Goal: Check status: Check status

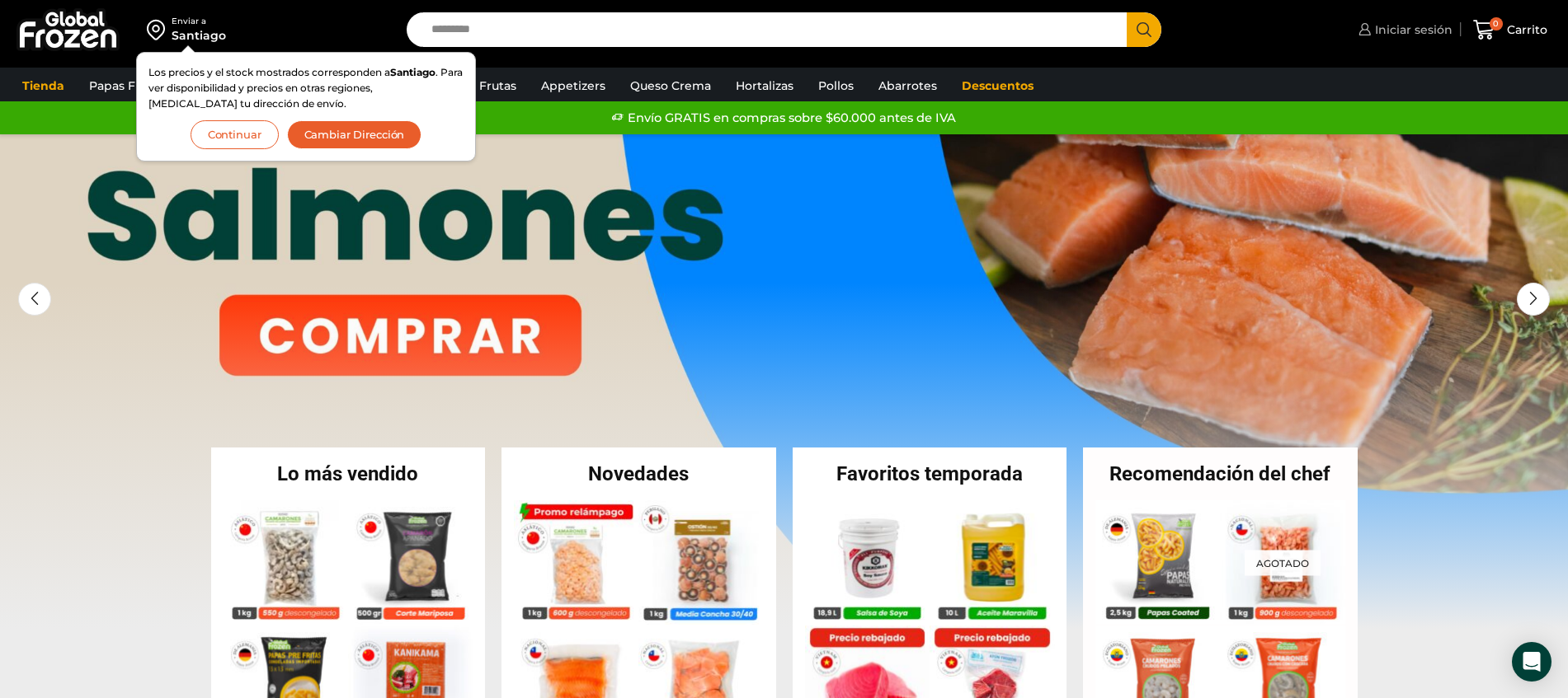
click at [1433, 26] on span "Iniciar sesión" at bounding box center [1411, 30] width 81 height 17
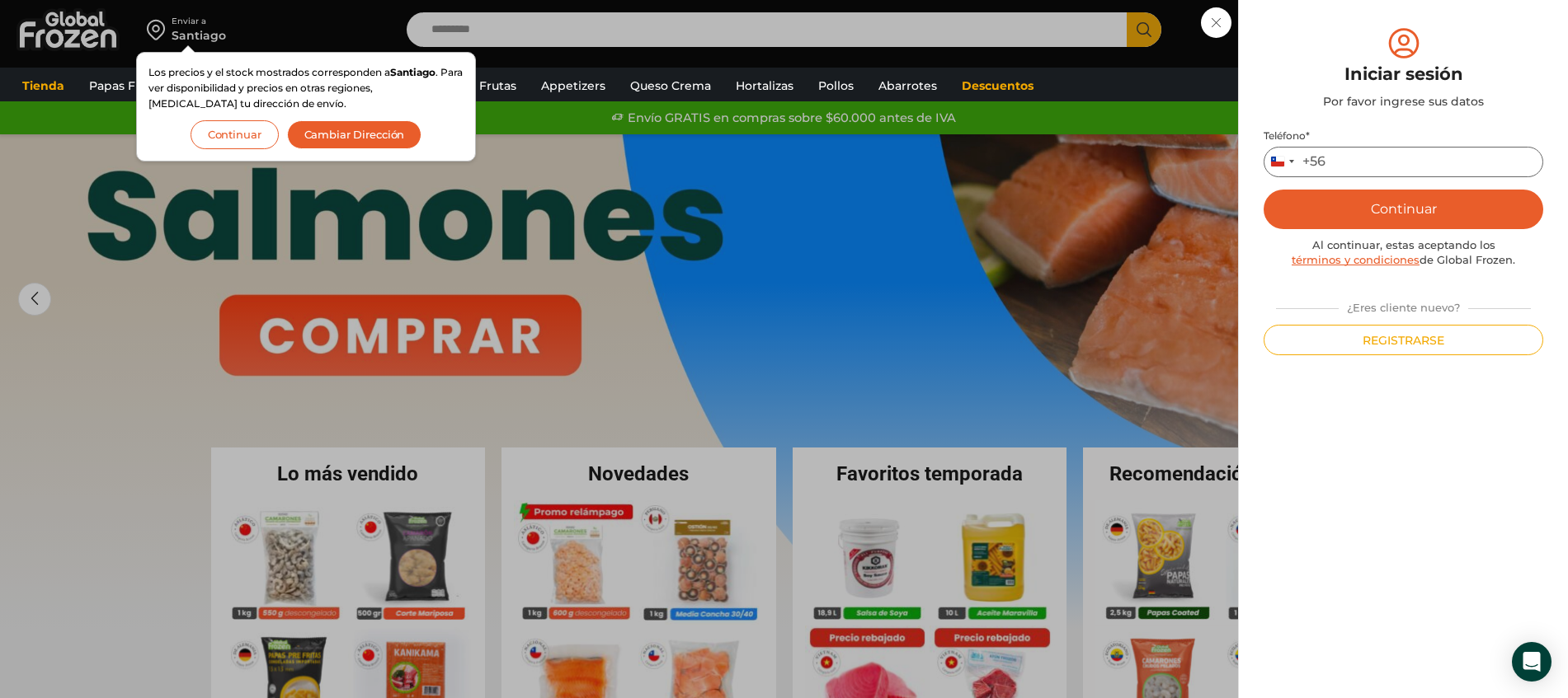
click at [1423, 170] on input "Teléfono *" at bounding box center [1404, 161] width 279 height 31
type input "*********"
drag, startPoint x: 1394, startPoint y: 202, endPoint x: 1402, endPoint y: 207, distance: 9.4
click at [1397, 203] on button "Continuar" at bounding box center [1404, 210] width 279 height 40
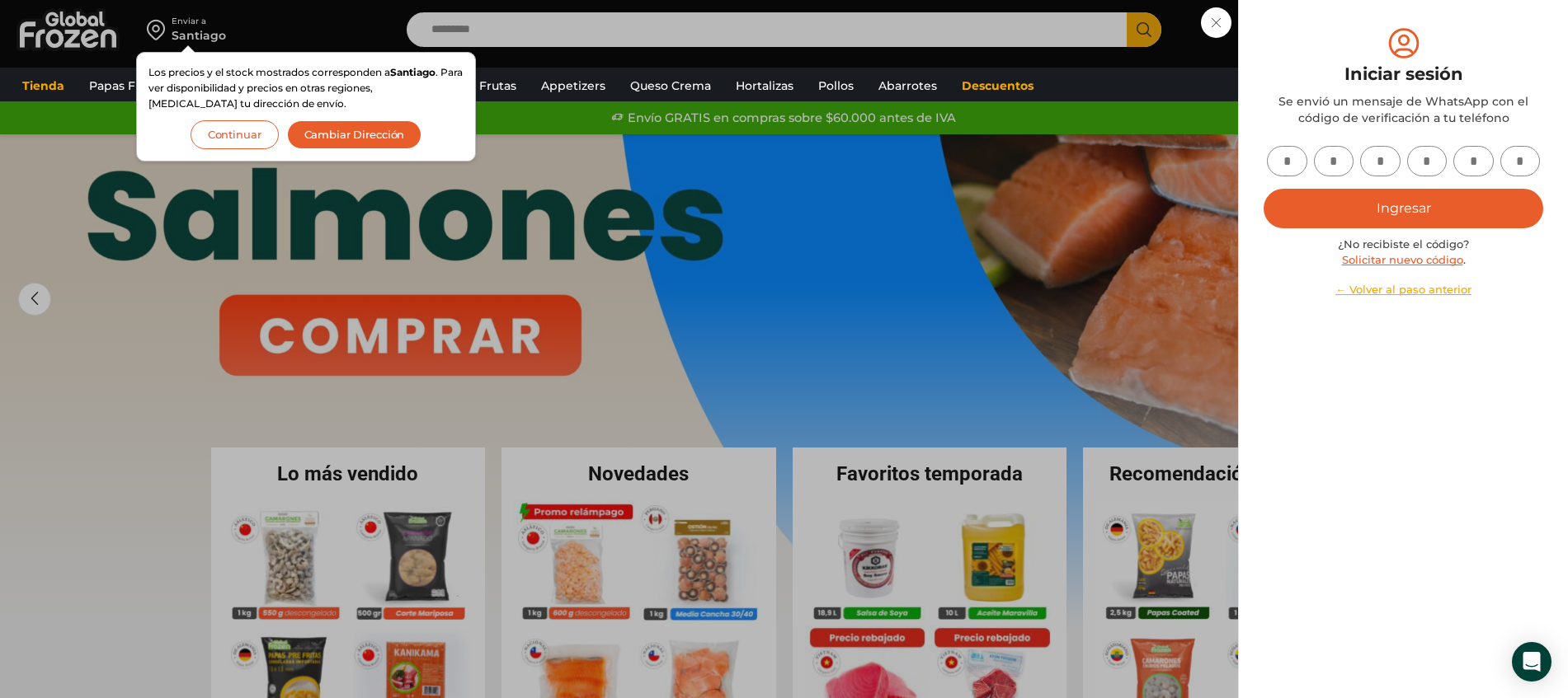
drag, startPoint x: 1295, startPoint y: 158, endPoint x: 1292, endPoint y: 169, distance: 11.4
click at [1295, 162] on input "text" at bounding box center [1287, 160] width 41 height 31
type input "*"
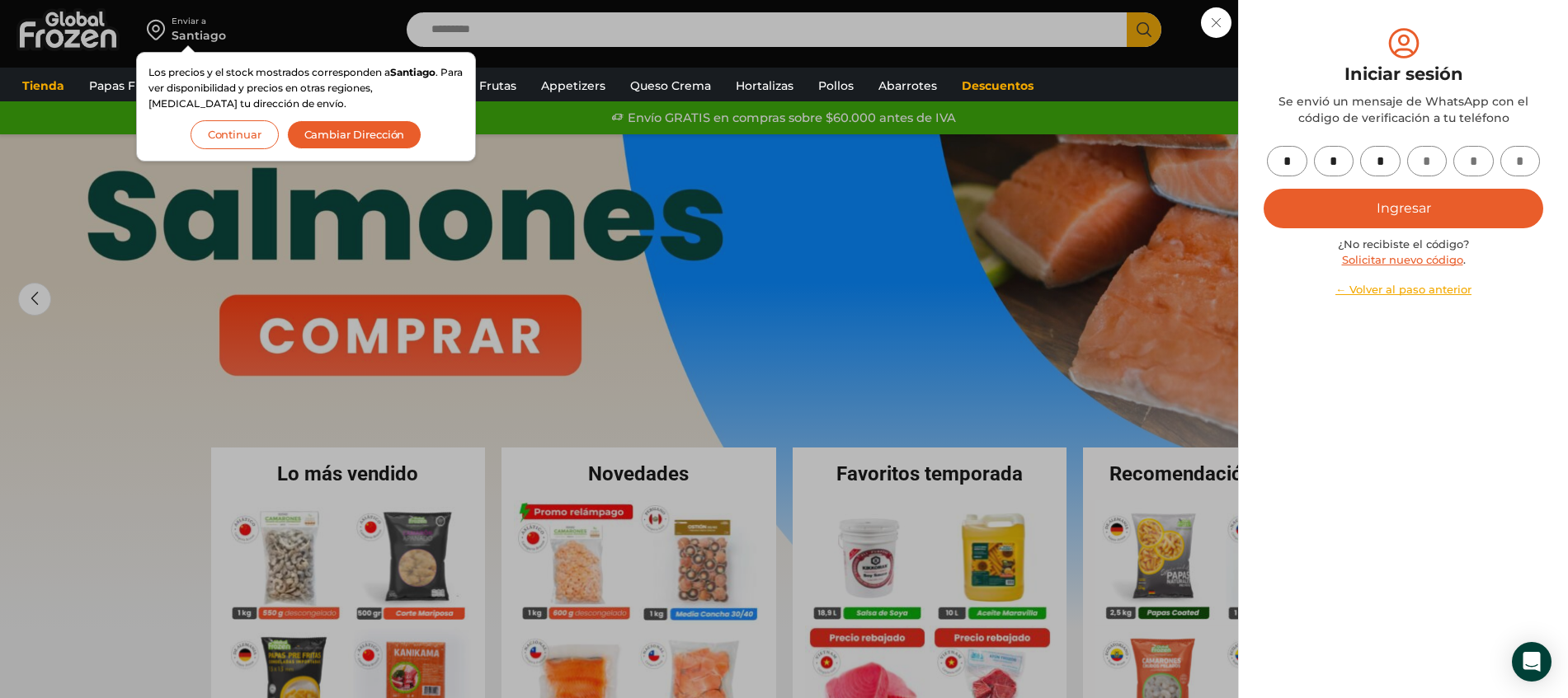
type input "*"
click at [1264, 189] on button "Ingresar" at bounding box center [1404, 209] width 279 height 40
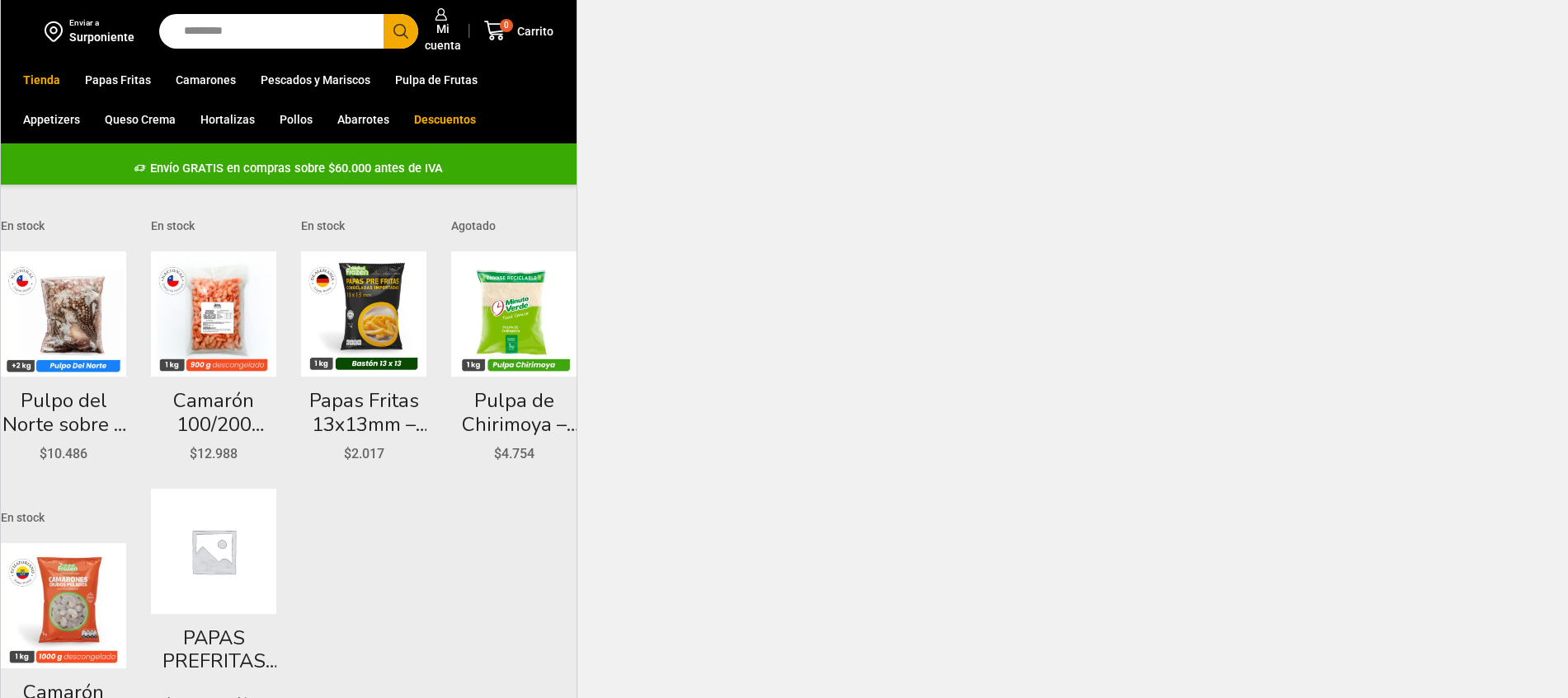
click at [836, 196] on html "WordPress WooCommerce Themes Enviar a Surponiente Search input Search Mi cuenta" at bounding box center [784, 388] width 1568 height 860
click at [446, 32] on span "Mi cuenta" at bounding box center [441, 37] width 41 height 33
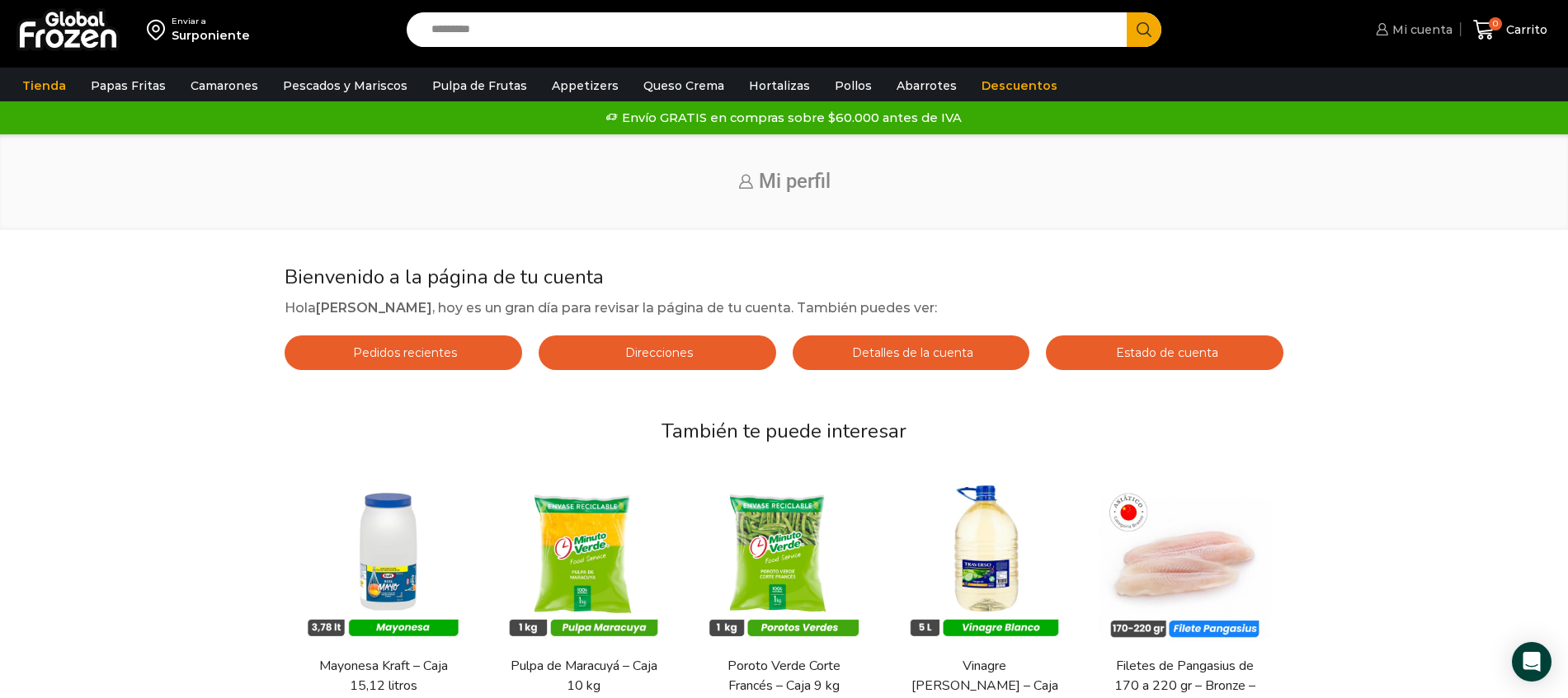
click at [1438, 35] on span "Mi cuenta" at bounding box center [1420, 30] width 64 height 17
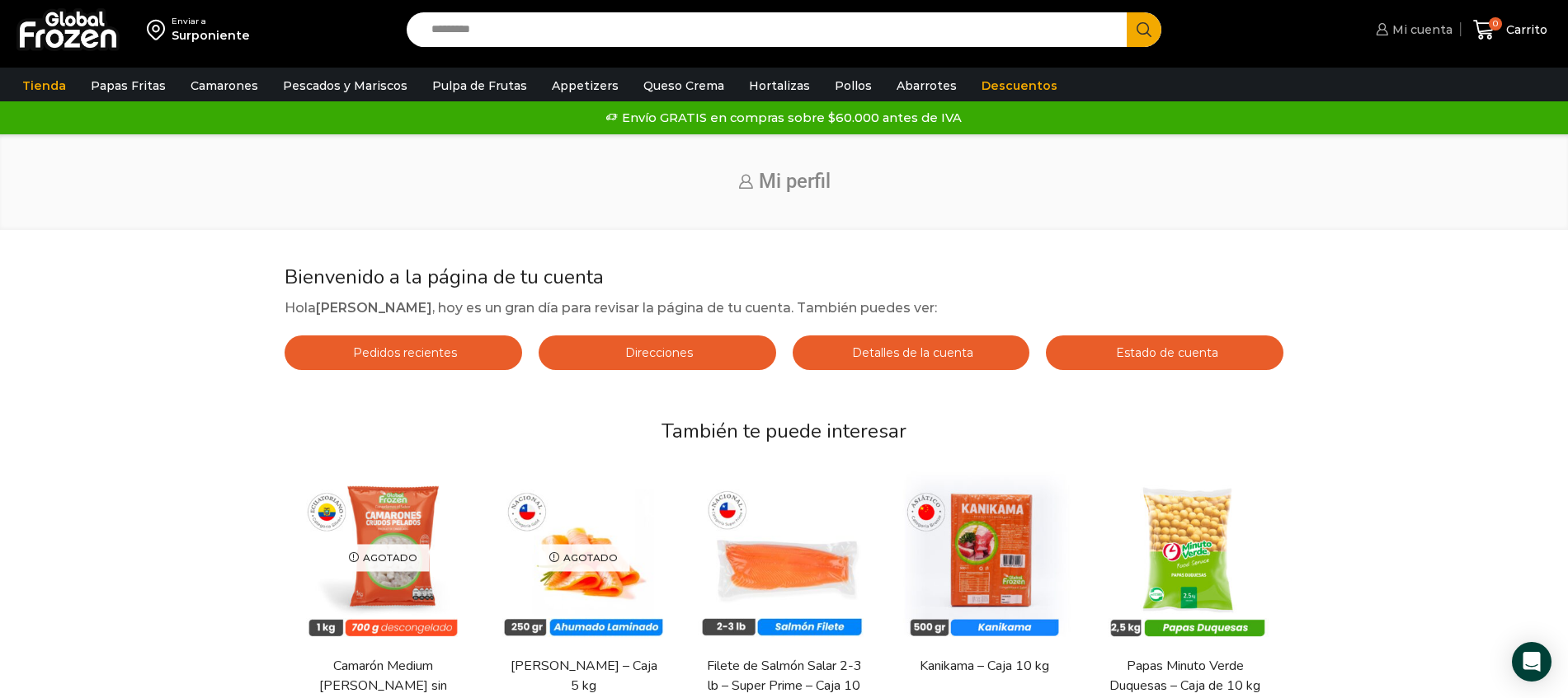
click at [1432, 27] on span "Mi cuenta" at bounding box center [1420, 30] width 64 height 17
click at [1418, 22] on span "Mi cuenta" at bounding box center [1420, 30] width 64 height 17
click at [1426, 30] on span "Mi cuenta" at bounding box center [1420, 30] width 64 height 17
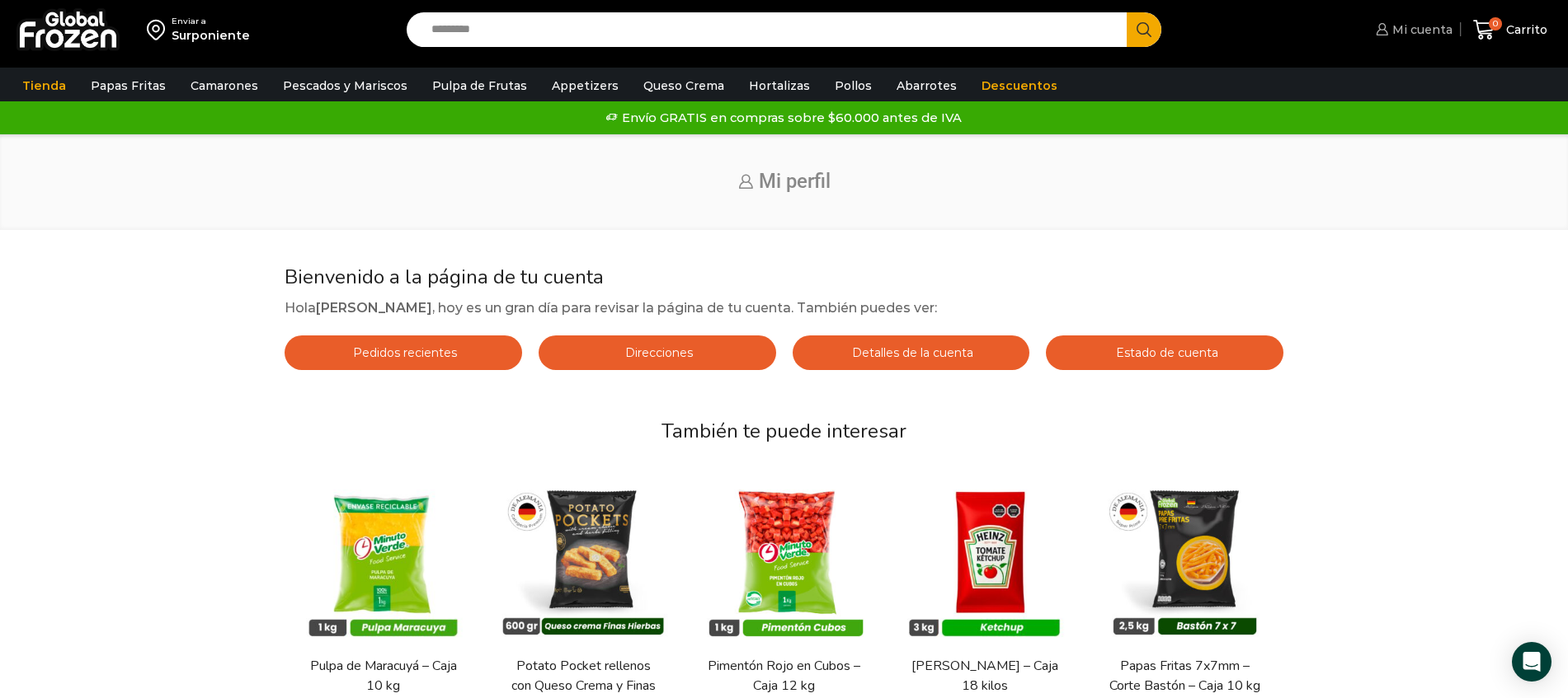
click at [1426, 30] on span "Mi cuenta" at bounding box center [1420, 30] width 64 height 17
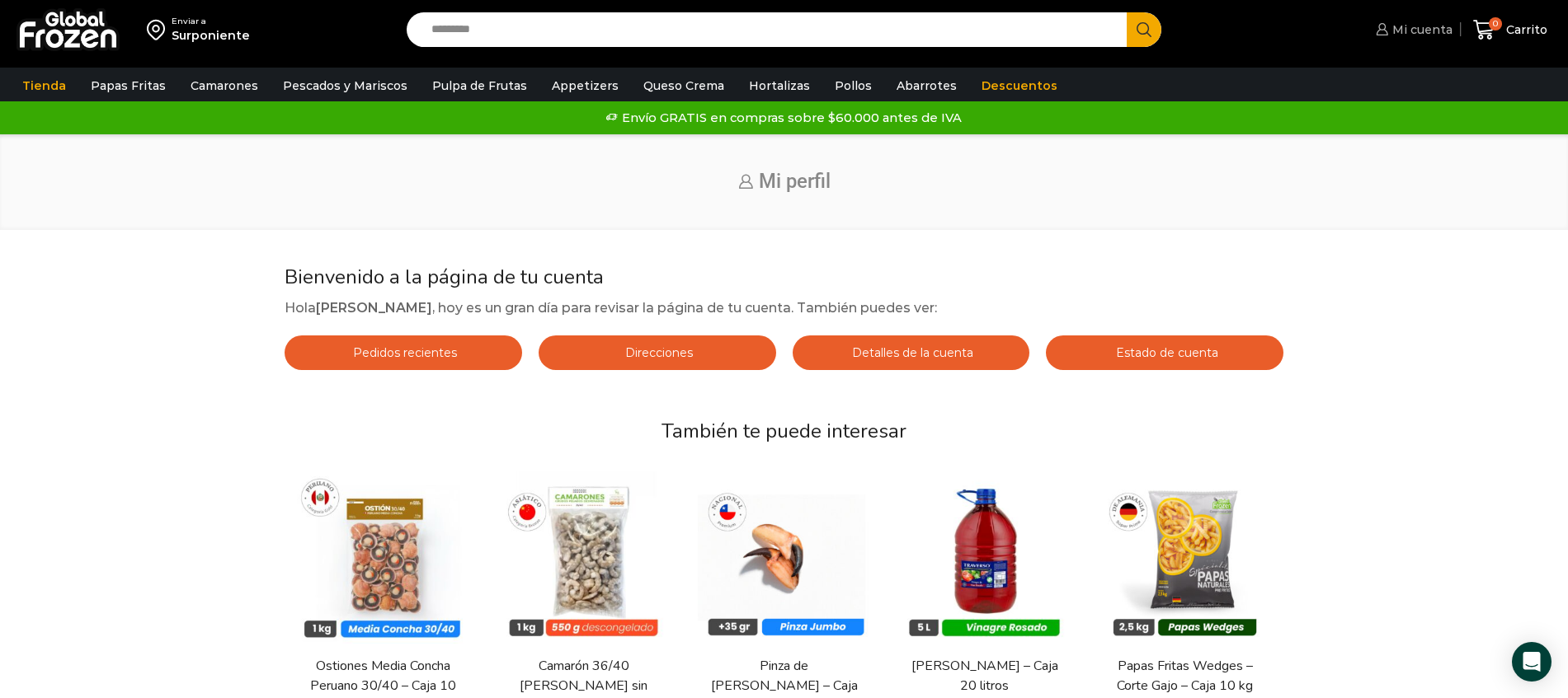
click at [1383, 25] on icon at bounding box center [1382, 29] width 12 height 12
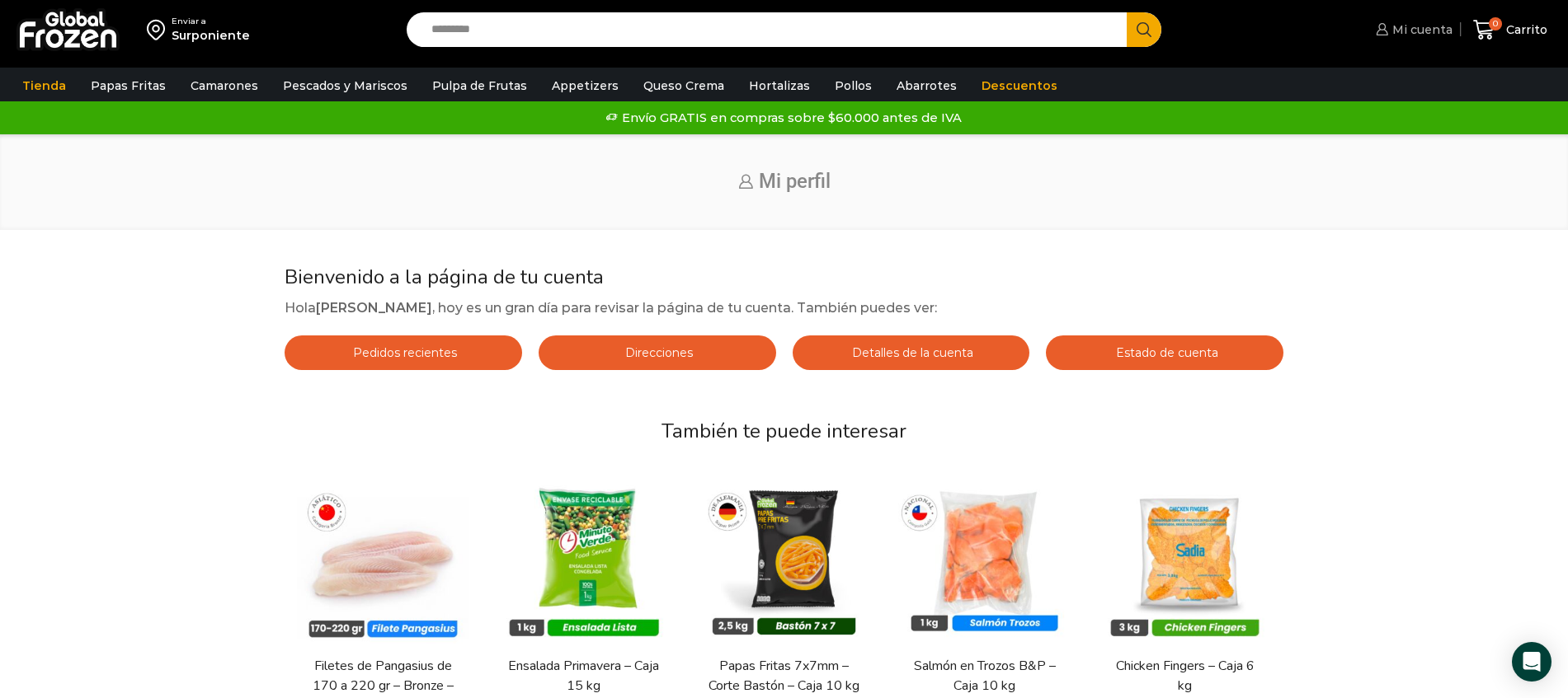
click at [1441, 27] on span "Mi cuenta" at bounding box center [1420, 30] width 64 height 17
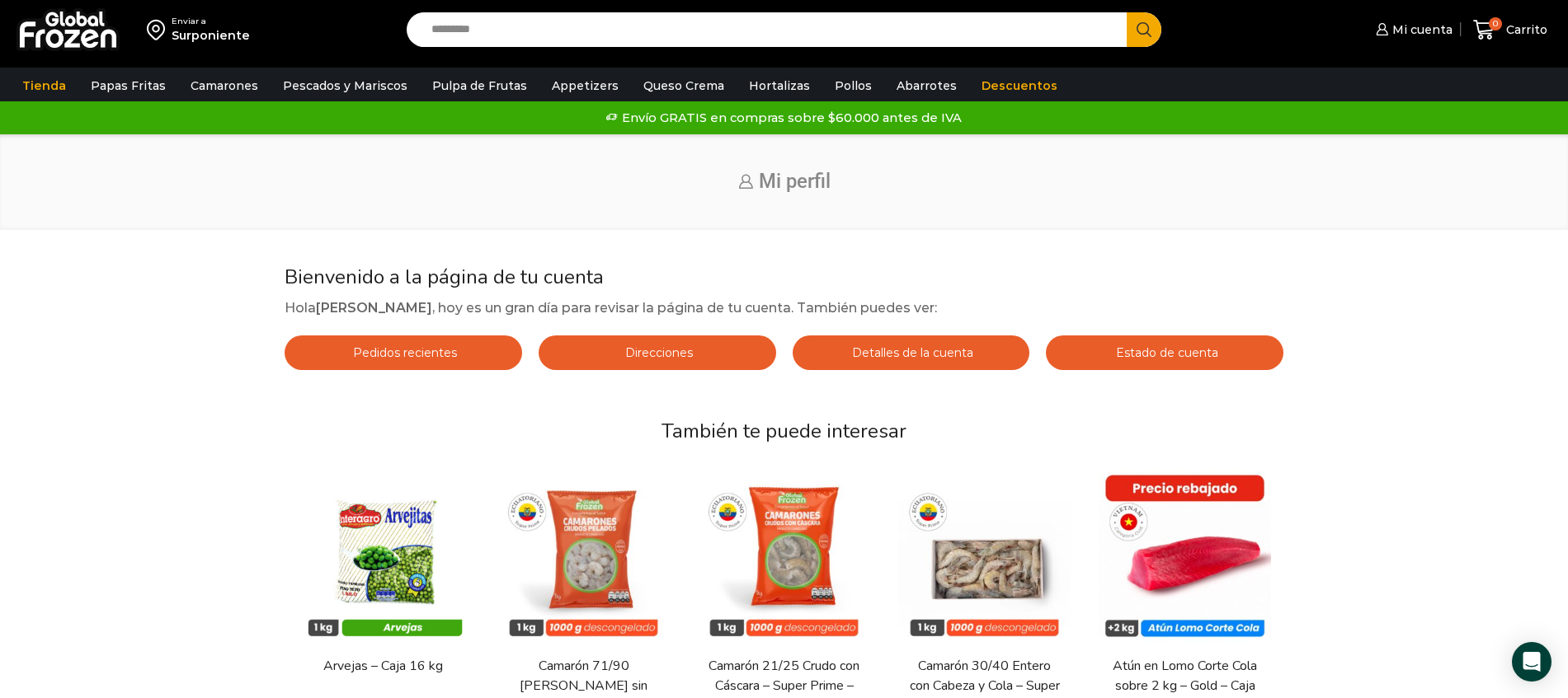
click at [794, 174] on span "Mi perfil" at bounding box center [794, 181] width 71 height 23
click at [796, 176] on span "Mi perfil" at bounding box center [794, 181] width 71 height 23
click at [801, 181] on span "Mi perfil" at bounding box center [794, 181] width 71 height 23
click at [803, 182] on span "Mi perfil" at bounding box center [794, 181] width 71 height 23
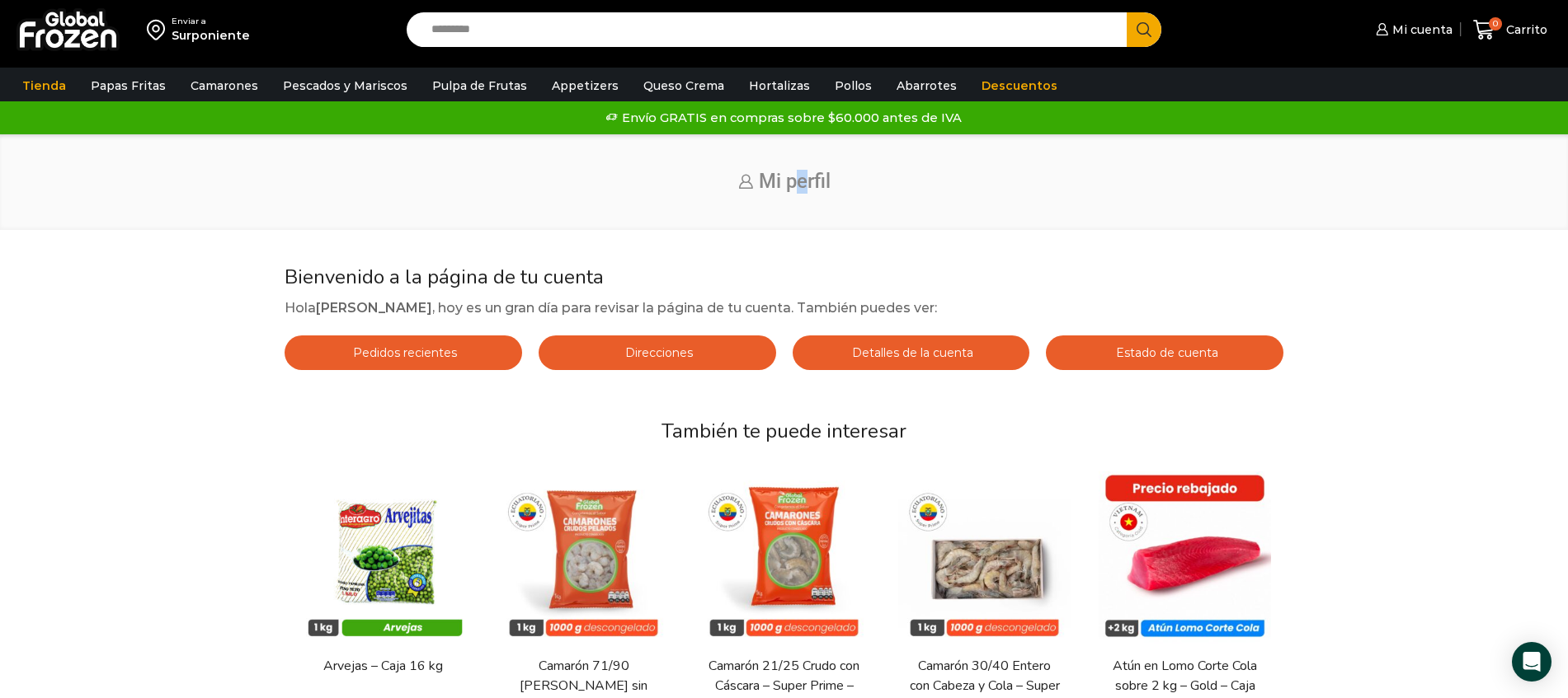
drag, startPoint x: 806, startPoint y: 182, endPoint x: 794, endPoint y: 166, distance: 20.0
click at [802, 180] on span "Mi perfil" at bounding box center [794, 181] width 71 height 23
click at [28, 75] on link "Tienda" at bounding box center [44, 86] width 60 height 32
click at [41, 76] on link "Tienda" at bounding box center [44, 86] width 60 height 32
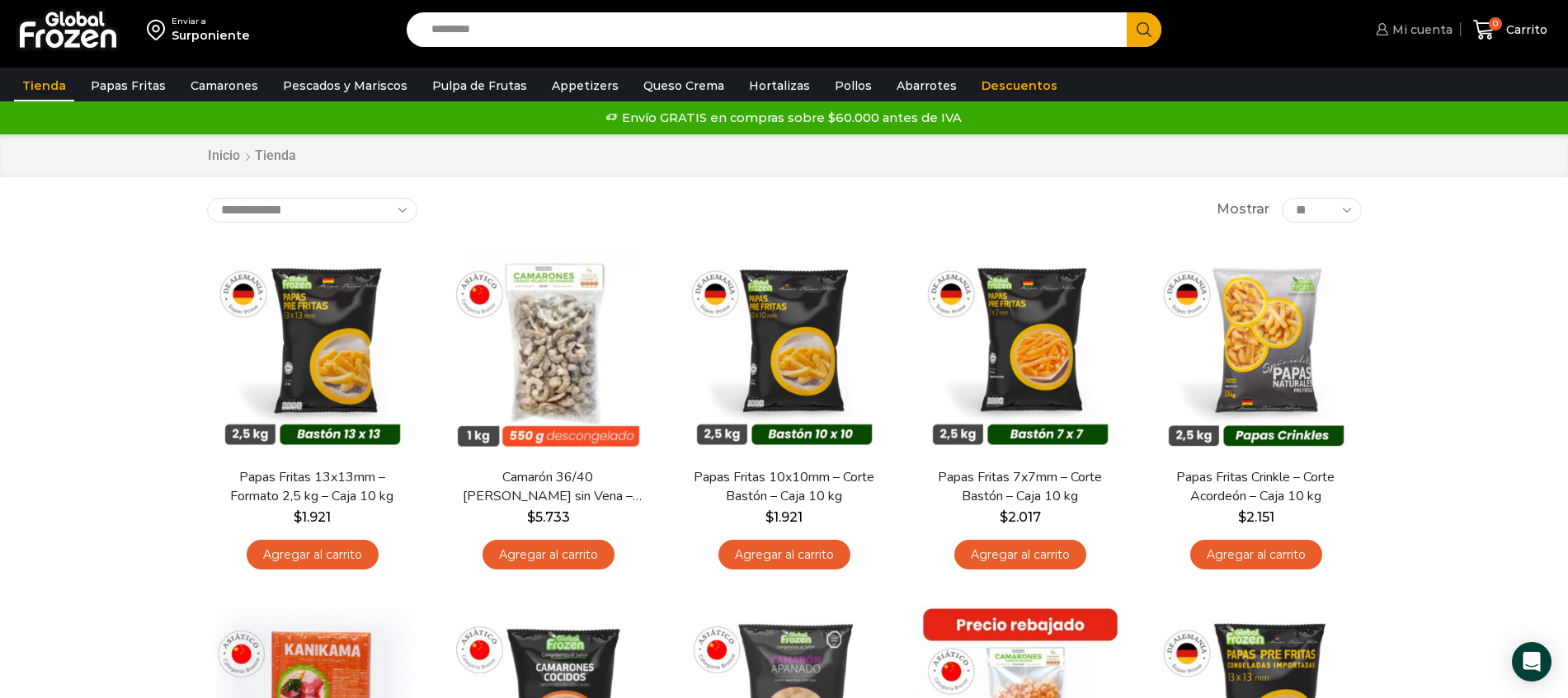
click at [1400, 26] on span "Mi cuenta" at bounding box center [1420, 30] width 64 height 17
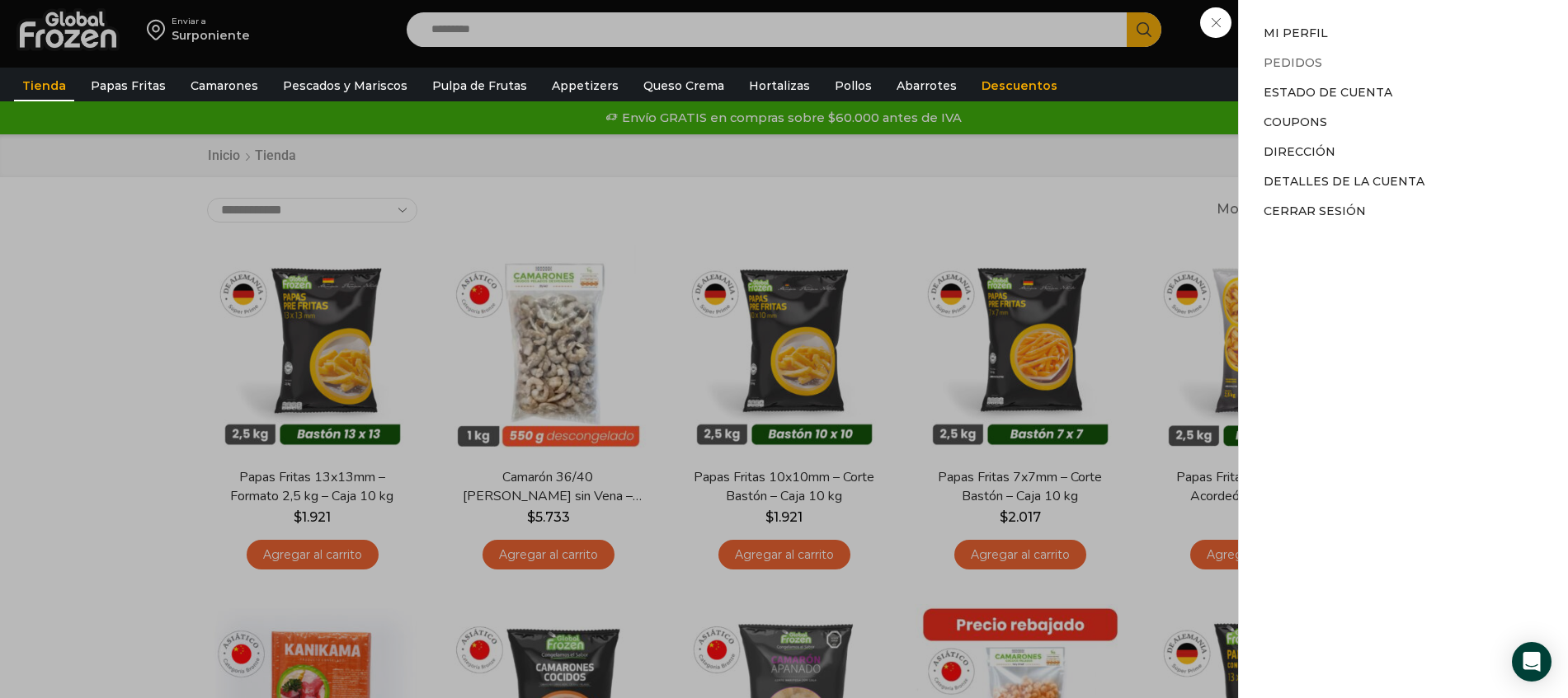
click at [1311, 65] on link "Pedidos" at bounding box center [1293, 62] width 58 height 15
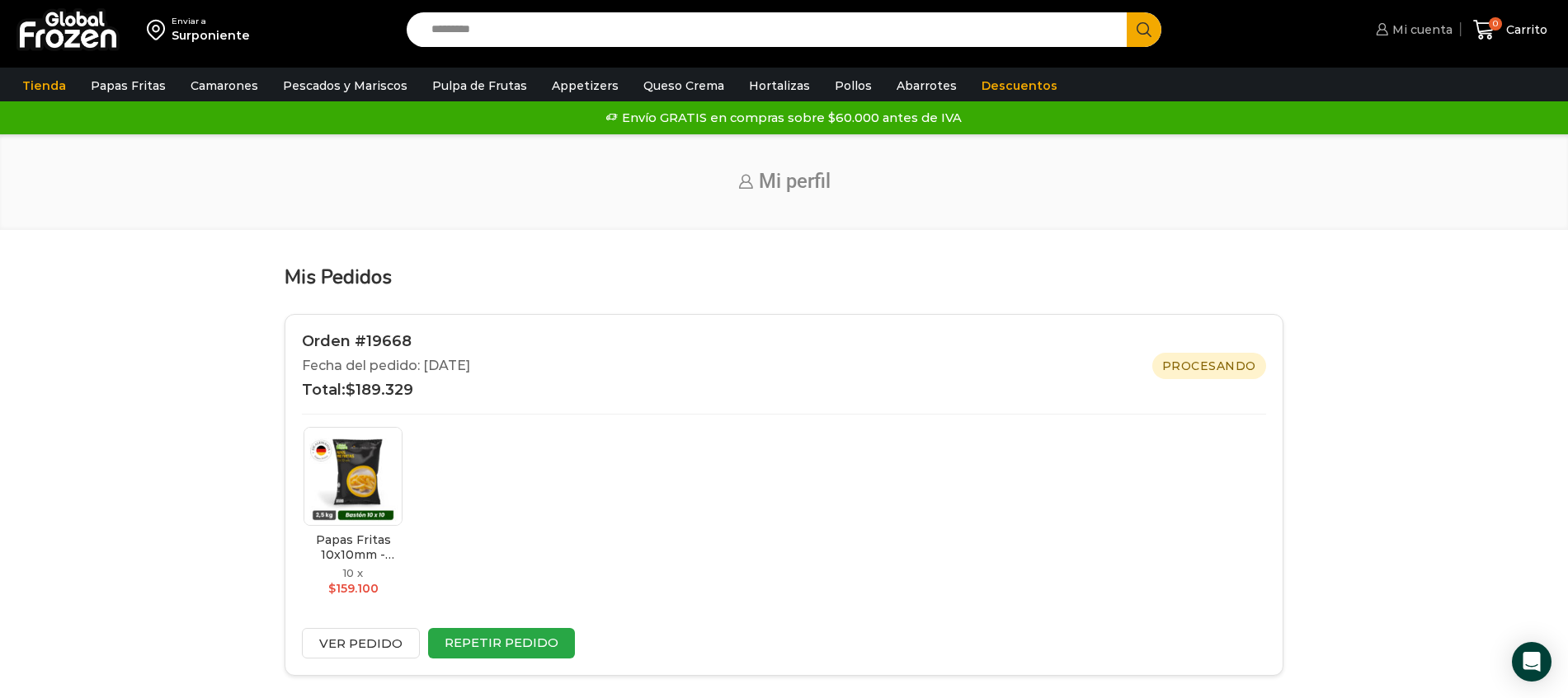
click at [1424, 34] on span "Mi cuenta" at bounding box center [1420, 30] width 64 height 17
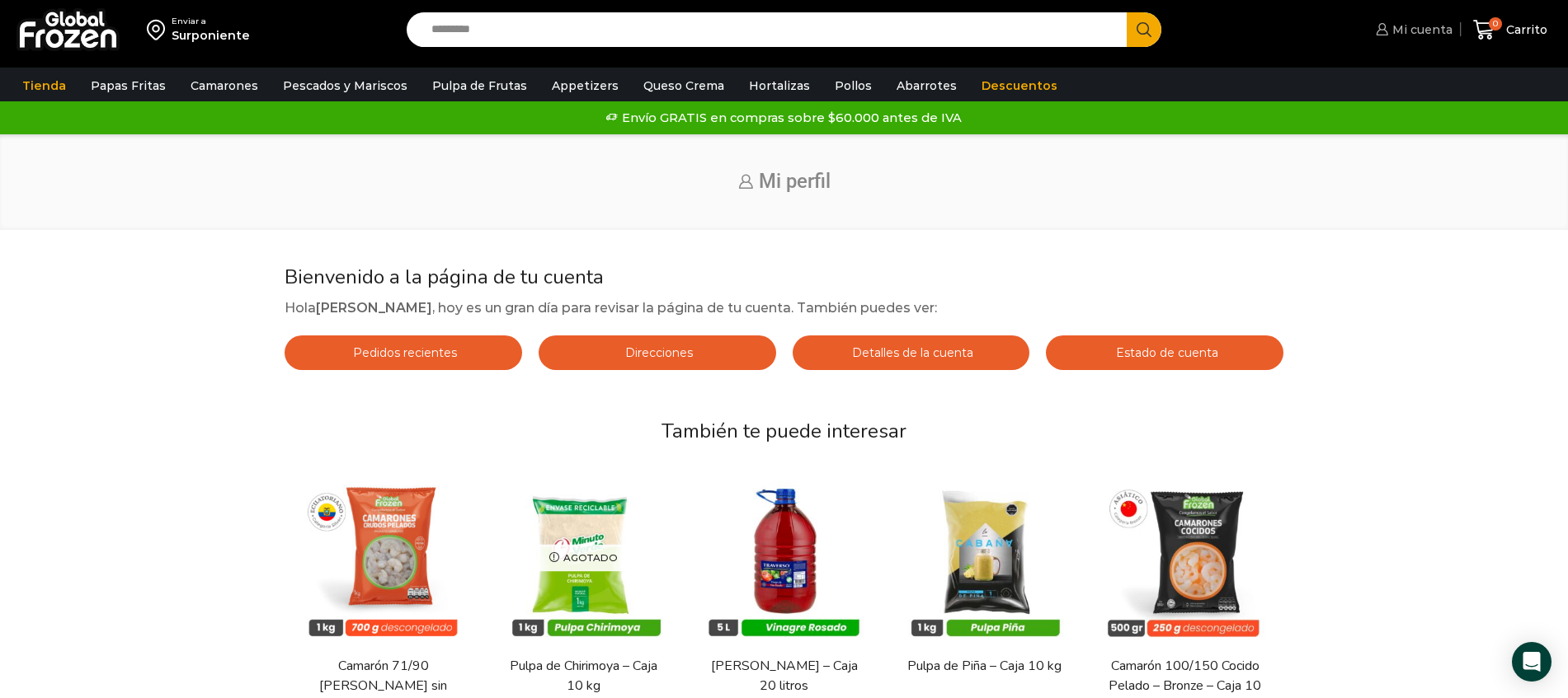
click at [1427, 30] on span "Mi cuenta" at bounding box center [1420, 30] width 64 height 17
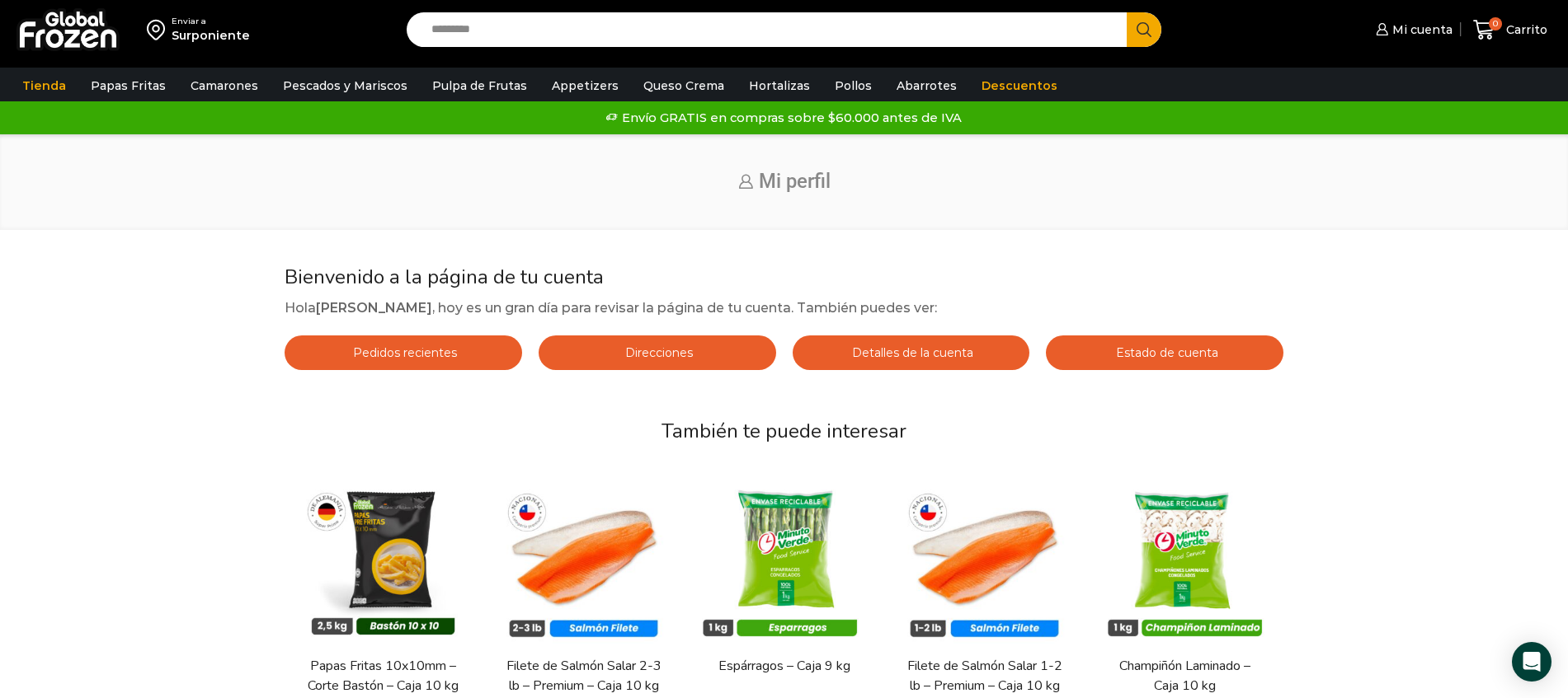
click at [1510, 337] on div "Bienvenido a la página de tu cuenta Hola Claudio Hernandez , hoy es un gran día…" at bounding box center [784, 548] width 1535 height 564
click at [1386, 26] on icon at bounding box center [1382, 29] width 12 height 12
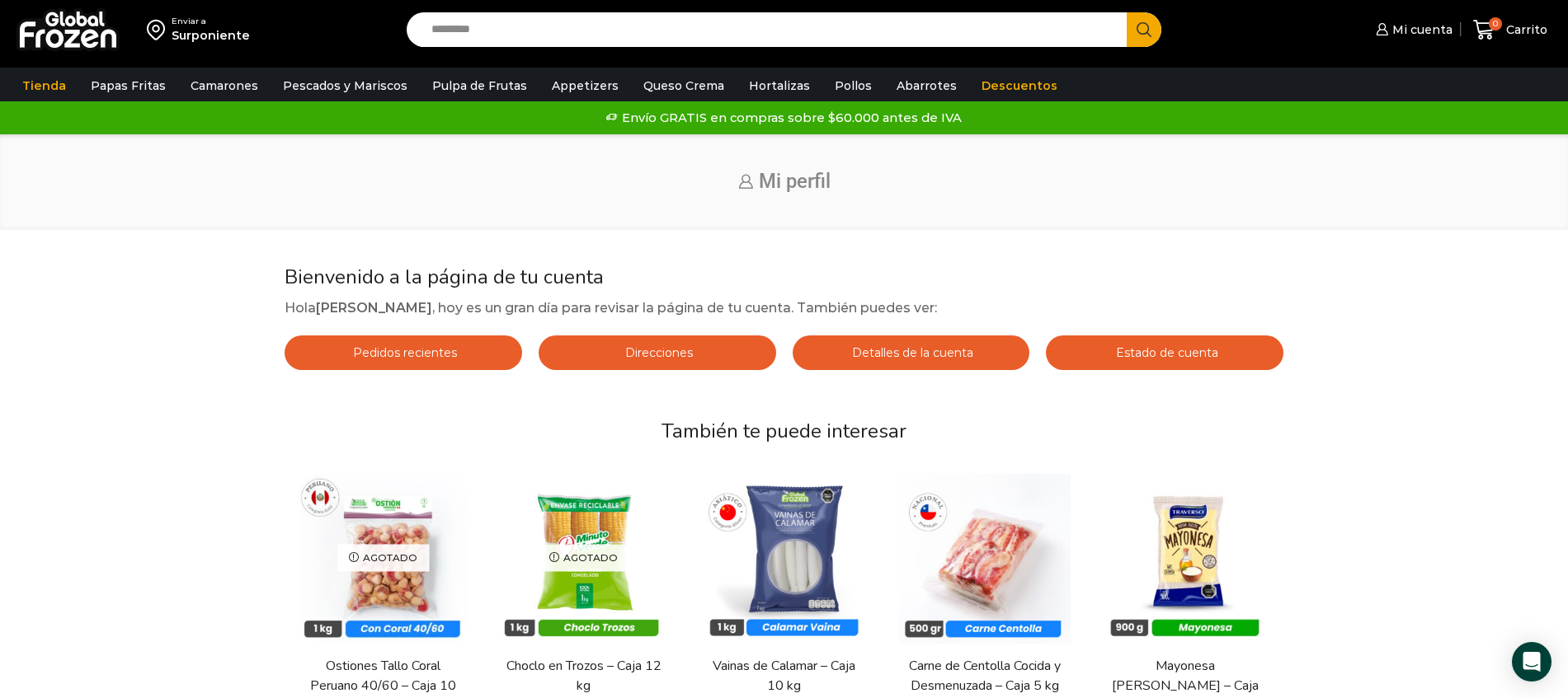
click at [759, 183] on span "Mi perfil" at bounding box center [794, 181] width 71 height 23
click at [787, 182] on span "Mi perfil" at bounding box center [794, 181] width 71 height 23
click at [730, 185] on h1 "Mi perfil" at bounding box center [784, 182] width 1511 height 24
click at [751, 185] on h1 "Mi perfil" at bounding box center [784, 182] width 1511 height 24
drag, startPoint x: 751, startPoint y: 185, endPoint x: 771, endPoint y: 181, distance: 20.4
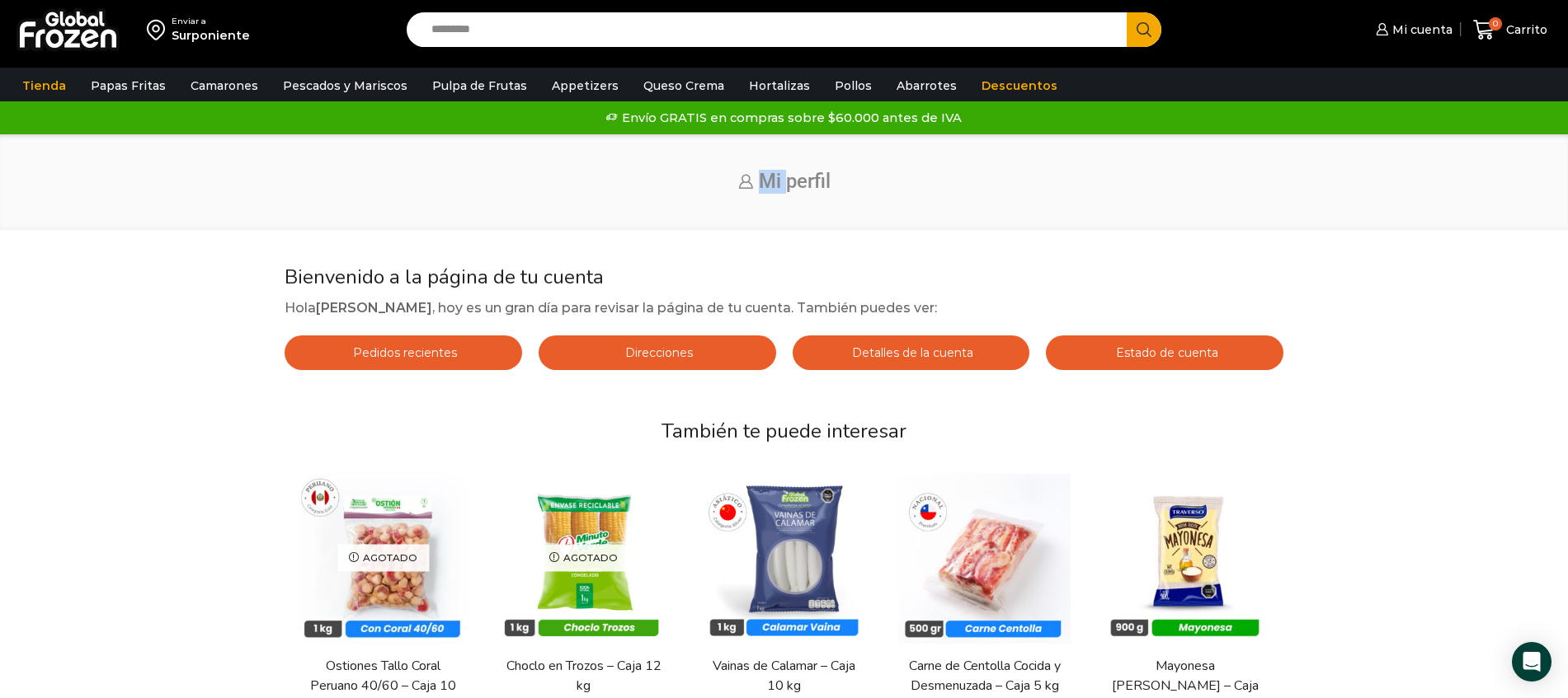
click at [753, 185] on h1 "Mi perfil" at bounding box center [784, 182] width 1511 height 24
click at [782, 185] on span "Mi perfil" at bounding box center [794, 181] width 71 height 23
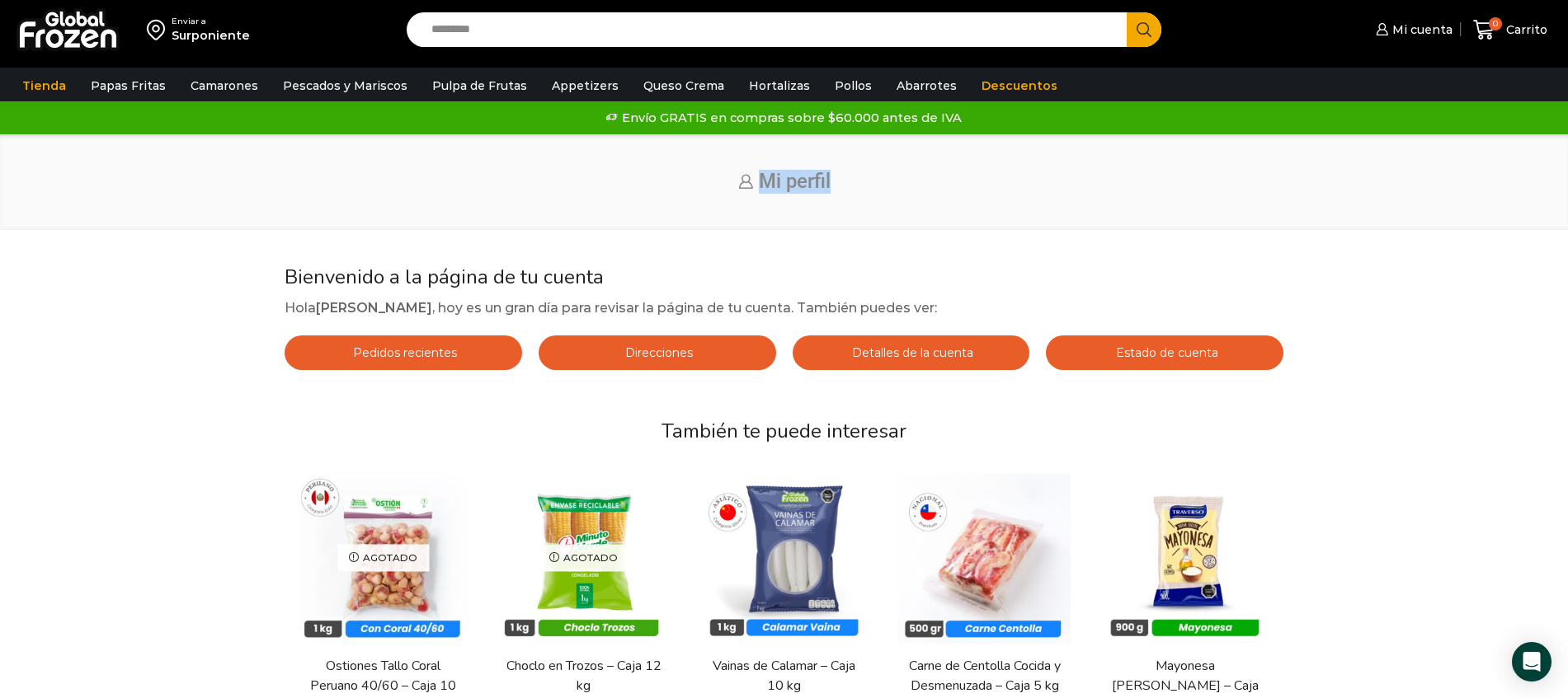
click at [783, 184] on span "Mi perfil" at bounding box center [794, 181] width 71 height 23
click at [1263, 204] on div "Inicio Mi perfil" at bounding box center [784, 182] width 1568 height 96
click at [1404, 28] on span "Mi cuenta" at bounding box center [1420, 30] width 64 height 17
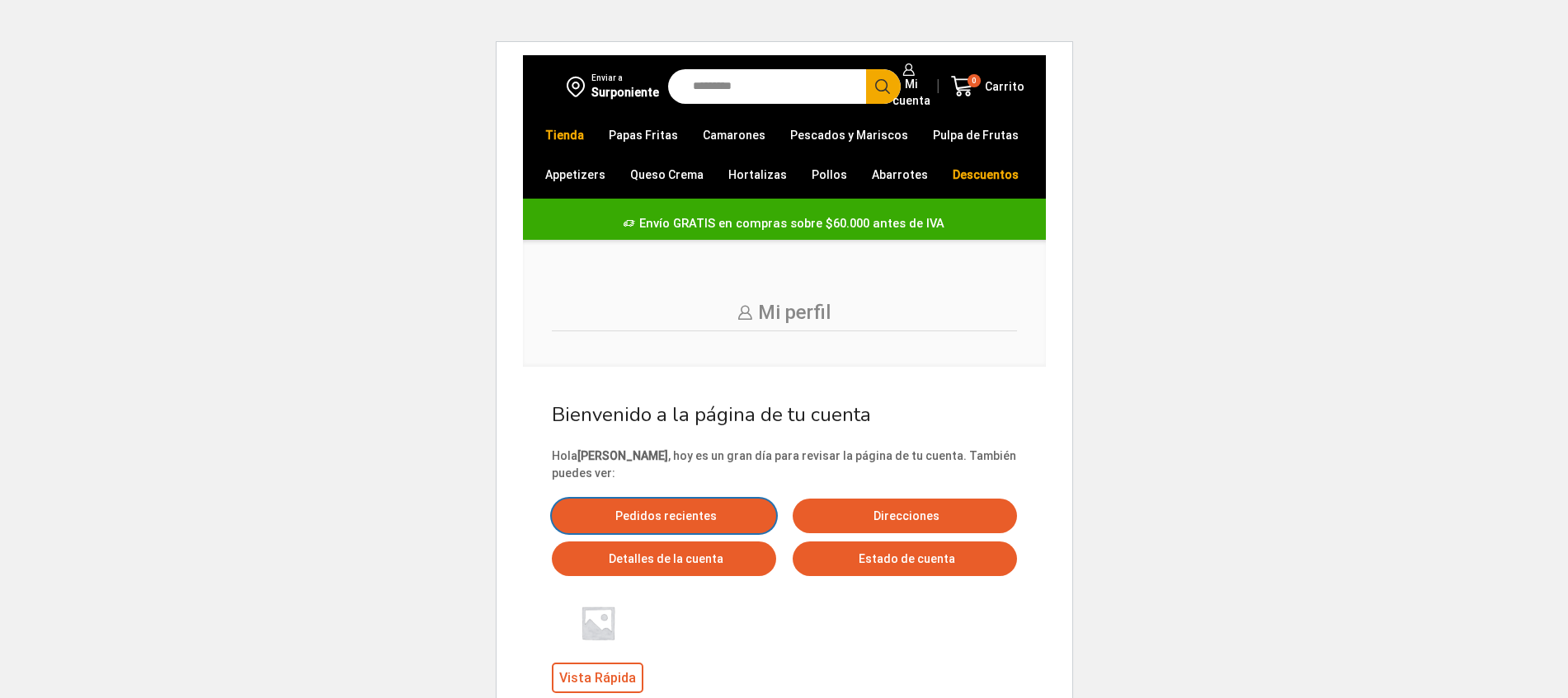
click at [651, 515] on span "Pedidos recientes" at bounding box center [664, 516] width 106 height 13
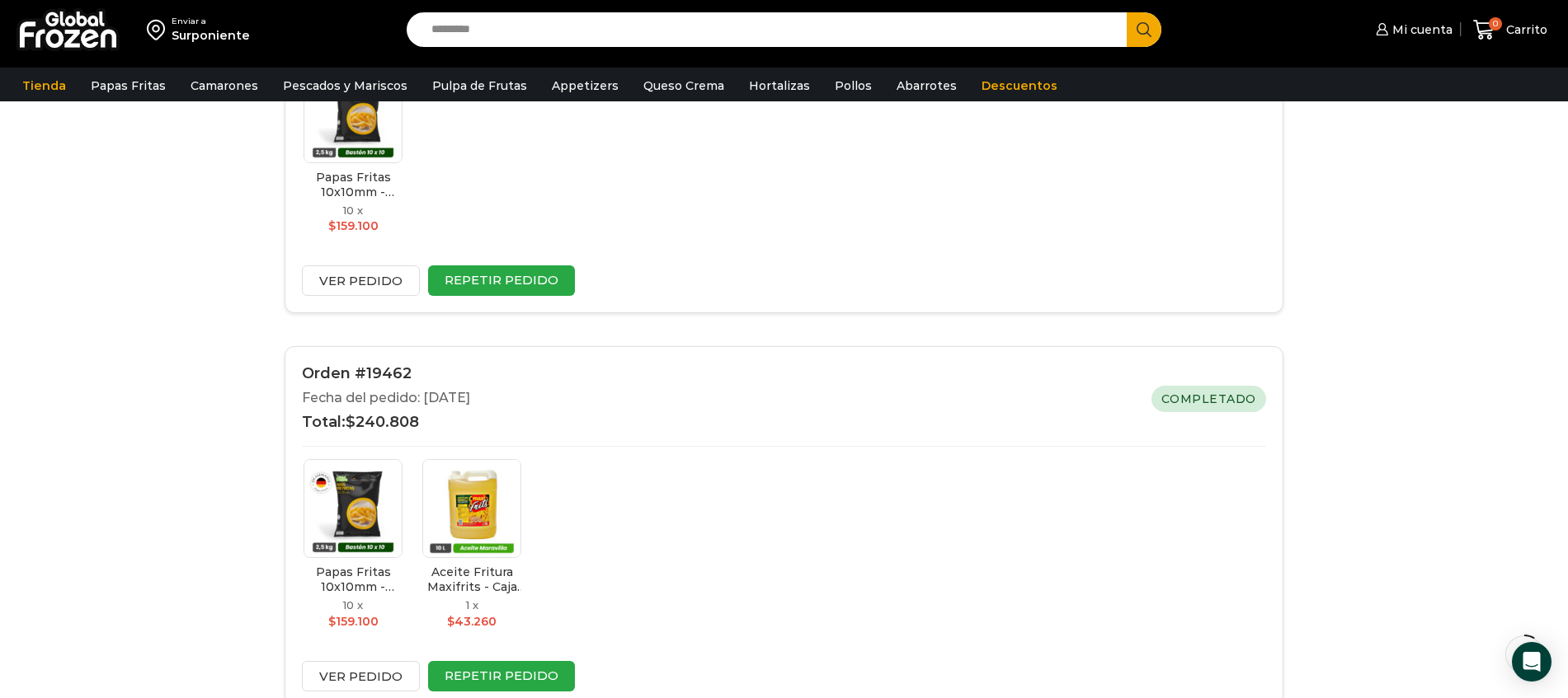
scroll to position [47, 0]
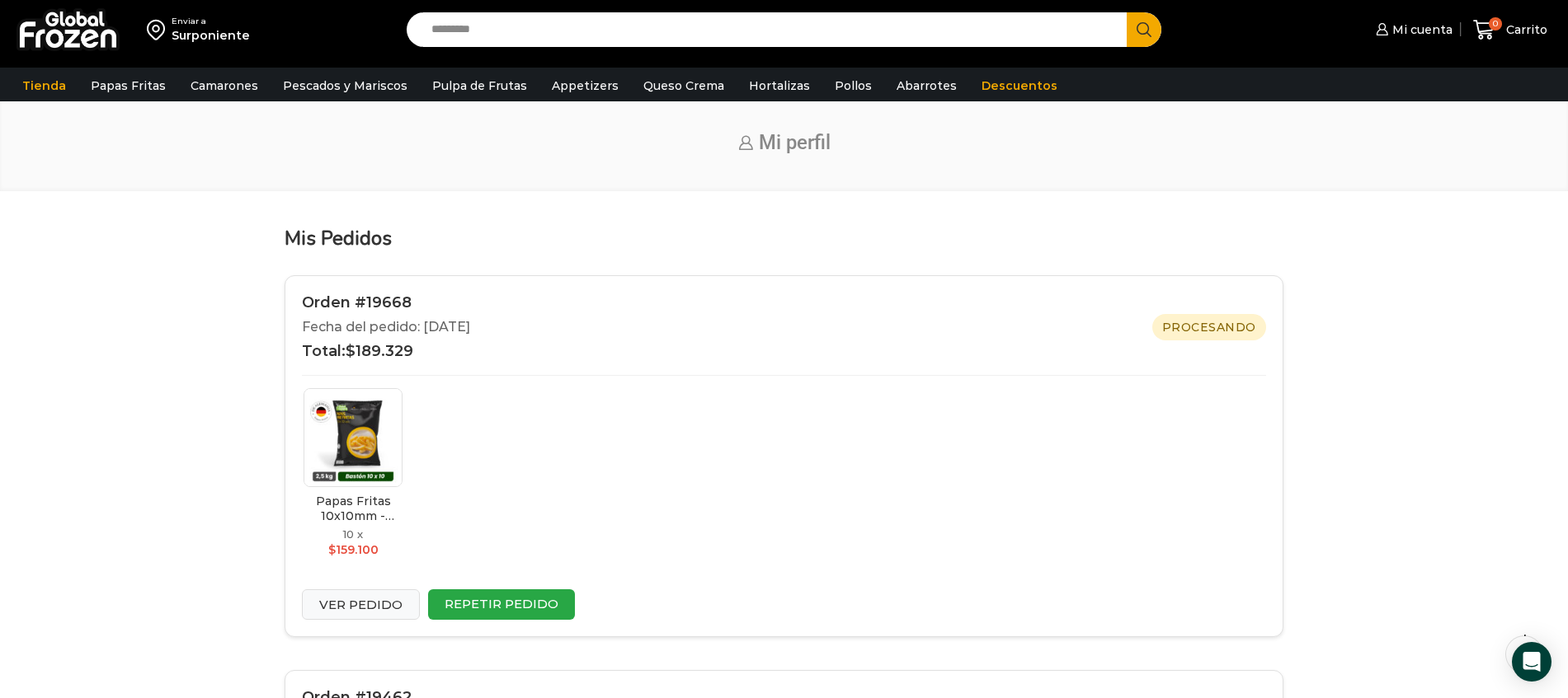
click at [376, 609] on link "Ver pedido" at bounding box center [361, 604] width 118 height 31
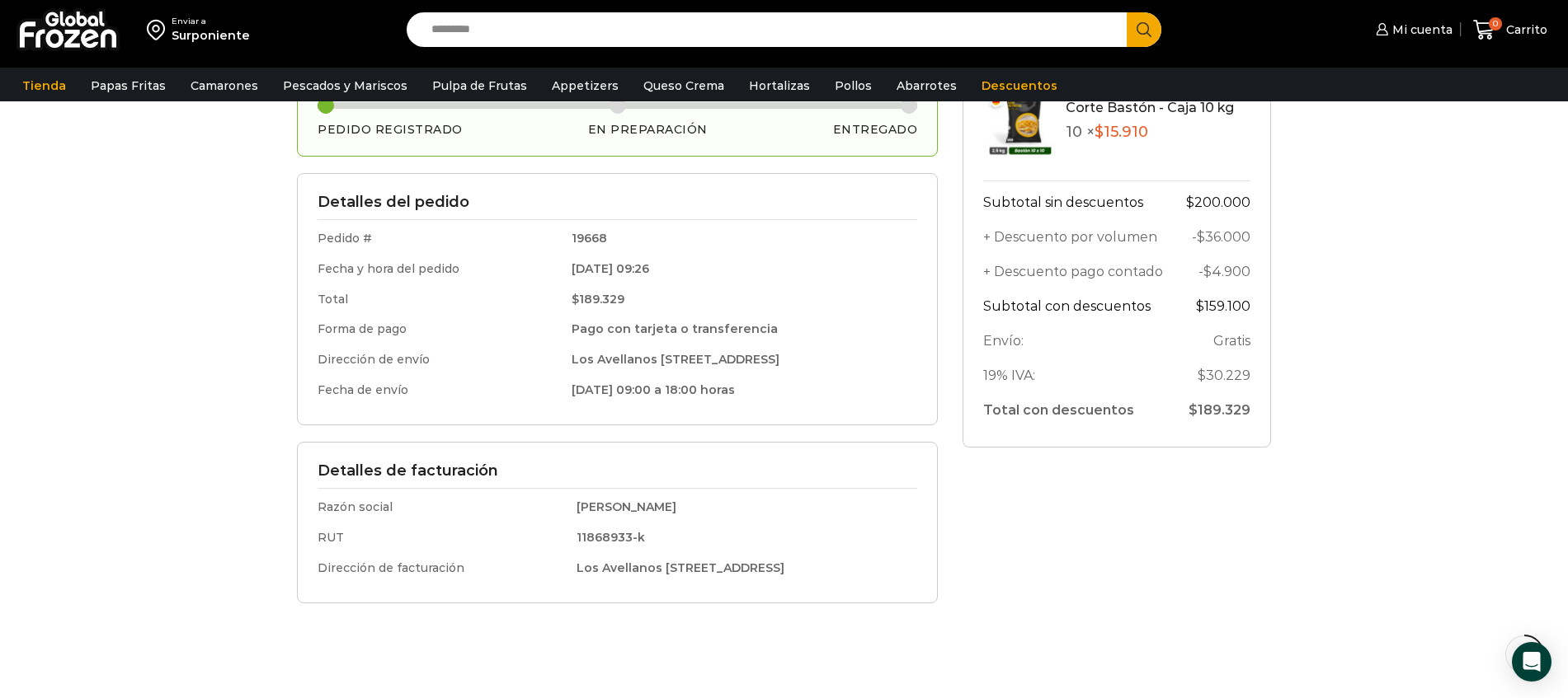
scroll to position [348, 0]
